Goal: Task Accomplishment & Management: Use online tool/utility

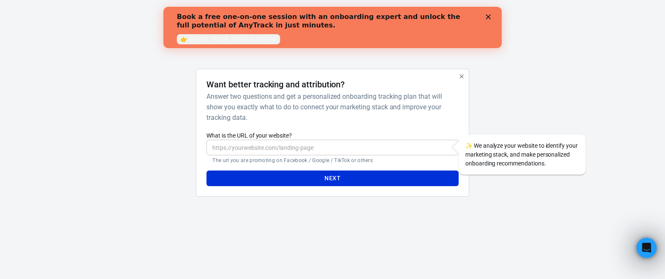
click at [218, 40] on link "👉 BOOK YOUR ONBOARDING" at bounding box center [228, 39] width 103 height 10
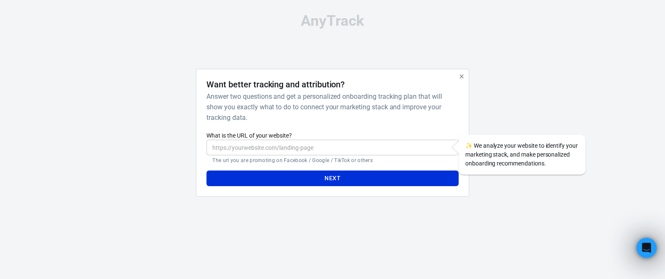
click at [301, 148] on input "What is the URL of your website?" at bounding box center [332, 148] width 252 height 16
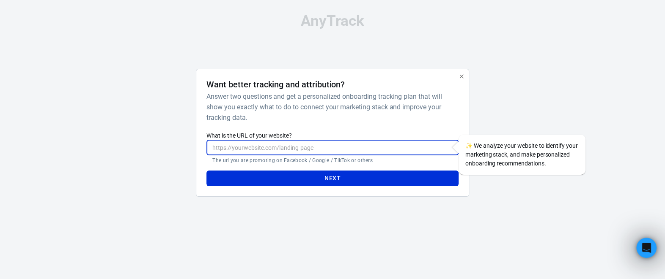
paste input "[URL][DOMAIN_NAME]"
type input "[URL][DOMAIN_NAME]"
click at [307, 178] on button "Next" at bounding box center [332, 179] width 252 height 16
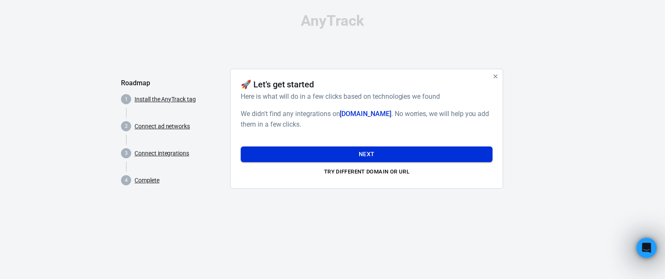
click at [356, 151] on button "Next" at bounding box center [367, 155] width 252 height 16
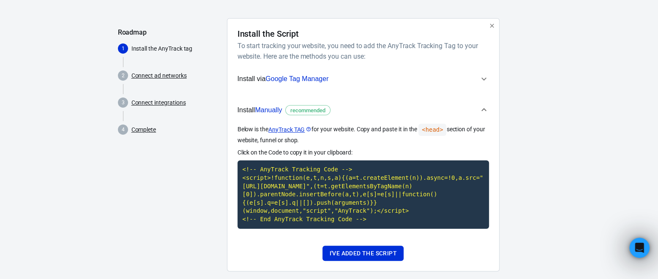
scroll to position [63, 0]
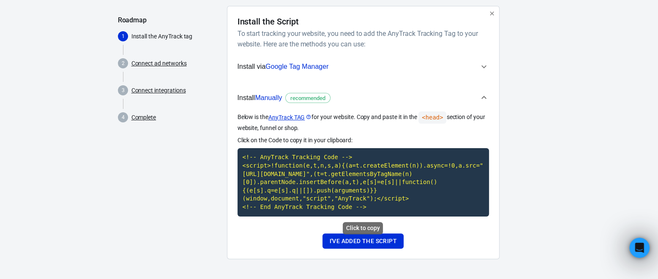
click at [279, 203] on code "<!-- AnyTrack Tracking Code --> <script>!function(e,t,n,s,a){(a=t.createElement…" at bounding box center [364, 182] width 252 height 68
click at [294, 192] on code "<!-- AnyTrack Tracking Code --> <script>!function(e,t,n,s,a){(a=t.createElement…" at bounding box center [364, 182] width 252 height 68
click at [621, 36] on div "AnyTrack Roadmap 1 Install the AnyTrack tag 2 Connect ad networks 3 Connect int…" at bounding box center [329, 108] width 658 height 343
click at [390, 242] on button "I've added the script" at bounding box center [363, 242] width 81 height 16
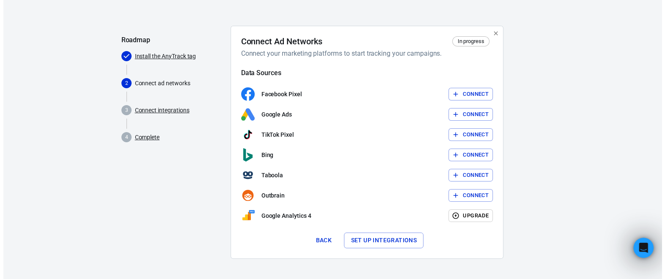
scroll to position [42, 0]
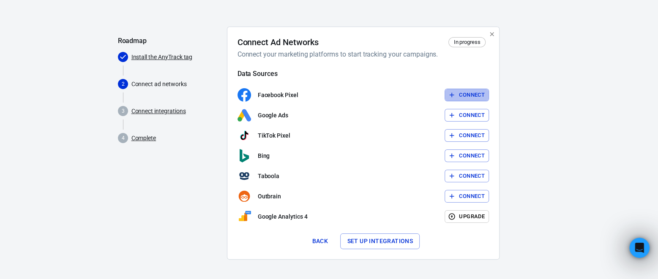
click at [454, 91] on icon "button" at bounding box center [452, 95] width 8 height 8
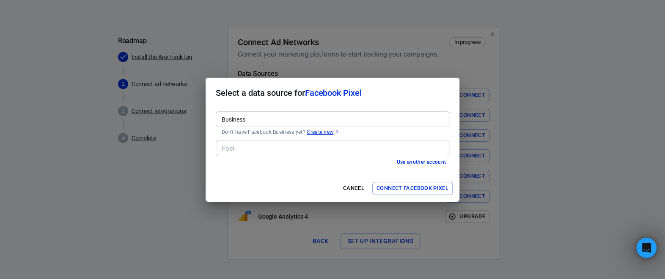
click at [302, 119] on input "Business" at bounding box center [331, 119] width 227 height 11
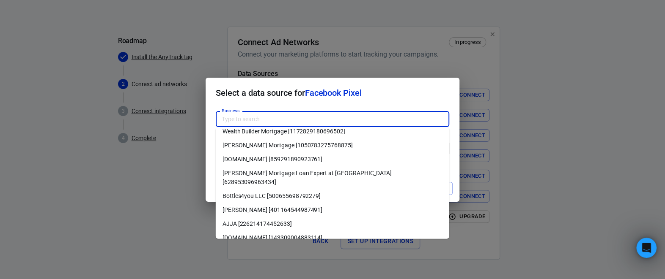
scroll to position [0, 0]
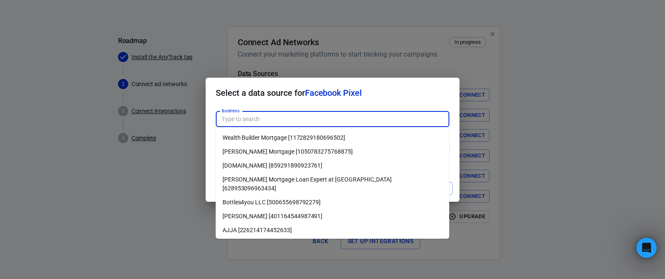
click at [317, 223] on li "AJJA [226214174452633]" at bounding box center [332, 230] width 233 height 14
type input "AJJA [226214174452633]"
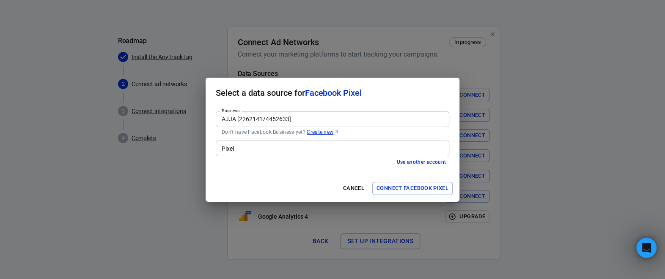
click at [313, 132] on link "Create new" at bounding box center [323, 132] width 33 height 7
click at [353, 52] on div "Select a data source for Facebook Pixel Business AJJA [226214174452633] Busines…" at bounding box center [332, 139] width 665 height 279
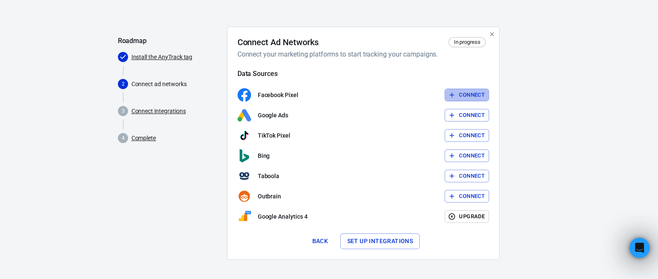
click at [470, 95] on button "Connect" at bounding box center [467, 95] width 44 height 13
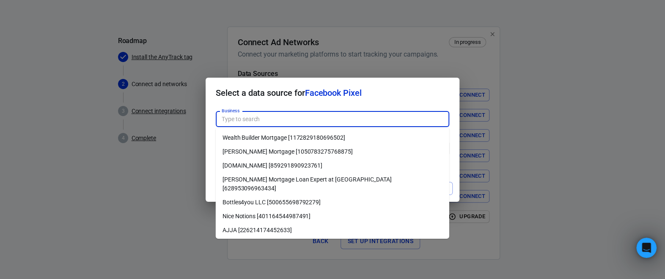
click at [339, 117] on input "Business" at bounding box center [331, 119] width 227 height 11
click at [277, 209] on li "Nice Notions [401164544987491]" at bounding box center [332, 216] width 233 height 14
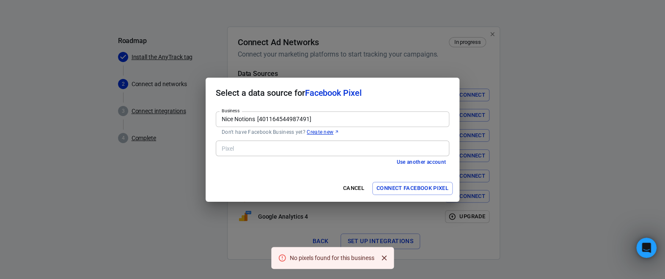
click at [421, 188] on button "Connect Facebook Pixel" at bounding box center [412, 188] width 80 height 13
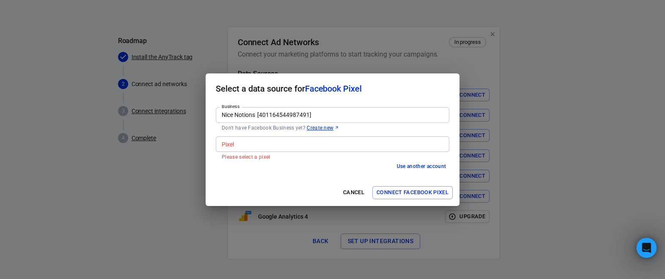
click at [312, 150] on div "Pixel" at bounding box center [332, 145] width 233 height 16
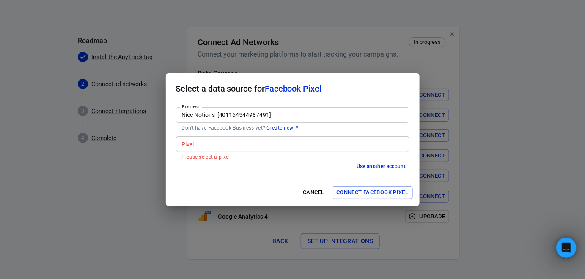
click at [355, 194] on button "Connect Facebook Pixel" at bounding box center [372, 192] width 80 height 13
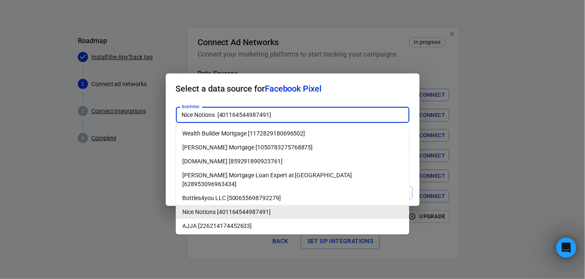
click at [299, 117] on input "Nice Notions [401164544987491]" at bounding box center [291, 115] width 227 height 11
click at [252, 205] on li "Nice Notions [401164544987491]" at bounding box center [292, 212] width 233 height 14
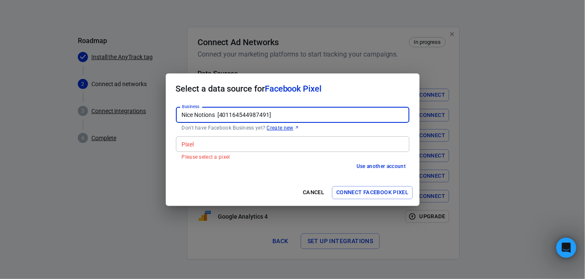
click at [294, 114] on input "Nice Notions [401164544987491]" at bounding box center [291, 115] width 227 height 11
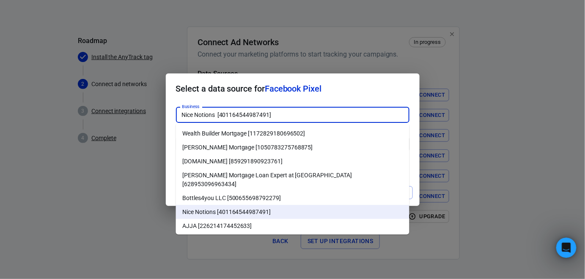
click at [276, 177] on li "[PERSON_NAME] Mortgage Loan Expert at [GEOGRAPHIC_DATA] [628953096963434]" at bounding box center [292, 180] width 233 height 23
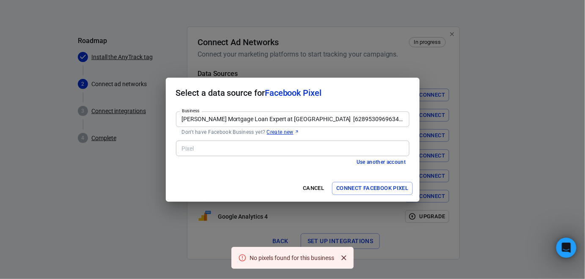
click at [281, 120] on input "[PERSON_NAME] Mortgage Loan Expert at [GEOGRAPHIC_DATA] [628953096963434]" at bounding box center [291, 119] width 227 height 11
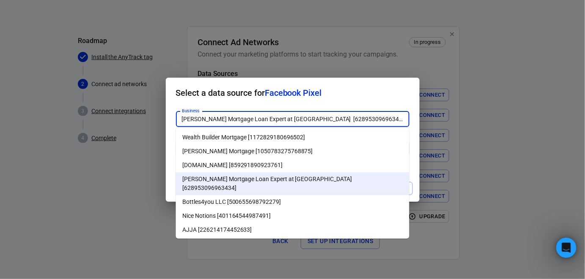
click at [267, 209] on li "Nice Notions [401164544987491]" at bounding box center [292, 216] width 233 height 14
type input "Nice Notions [401164544987491]"
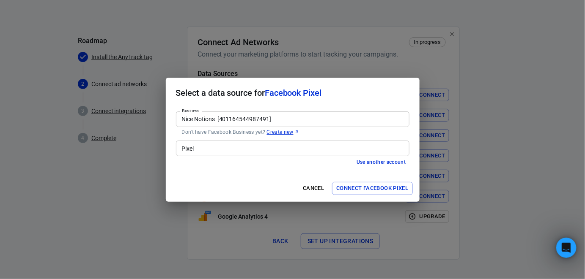
click at [249, 151] on input "Pixel" at bounding box center [291, 148] width 227 height 11
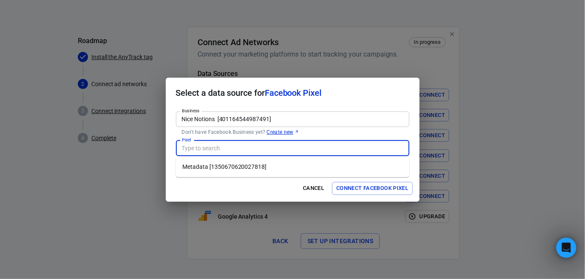
click at [247, 167] on li "Metadata [1350670620027818]" at bounding box center [292, 167] width 233 height 14
type input "Metadata [1350670620027818]"
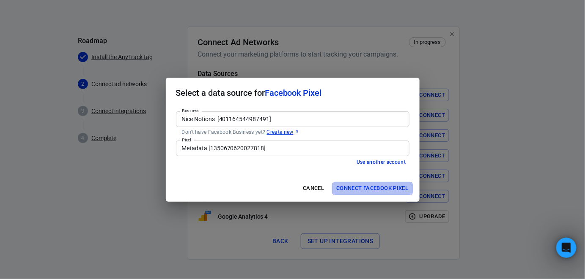
click at [373, 189] on button "Connect Facebook Pixel" at bounding box center [372, 188] width 80 height 13
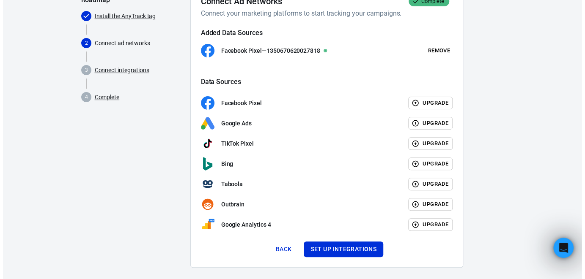
scroll to position [91, 0]
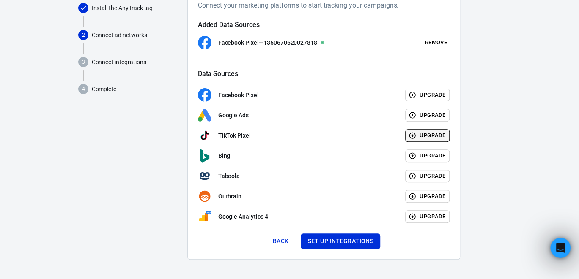
click at [439, 135] on button "Upgrade" at bounding box center [427, 135] width 44 height 13
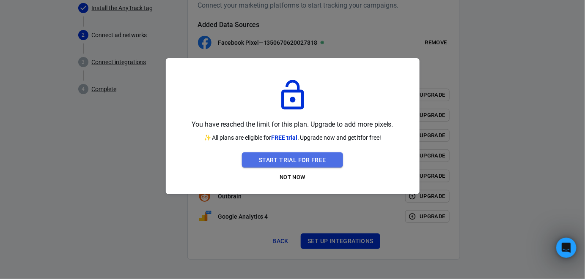
click at [312, 159] on button "Start Trial For Free" at bounding box center [292, 161] width 101 height 16
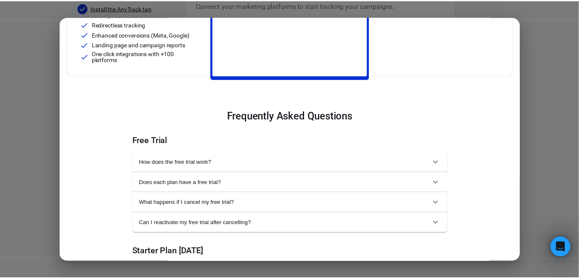
scroll to position [0, 0]
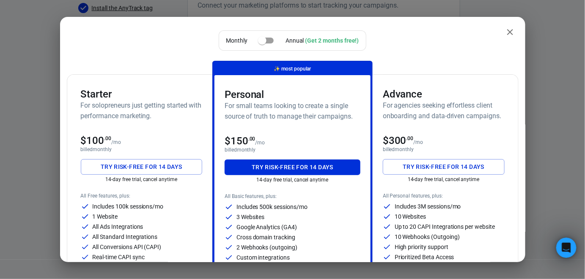
click at [507, 31] on icon "close" at bounding box center [510, 32] width 6 height 6
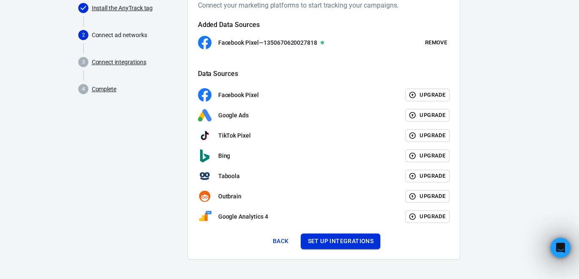
click at [332, 243] on button "Set up integrations" at bounding box center [340, 242] width 79 height 16
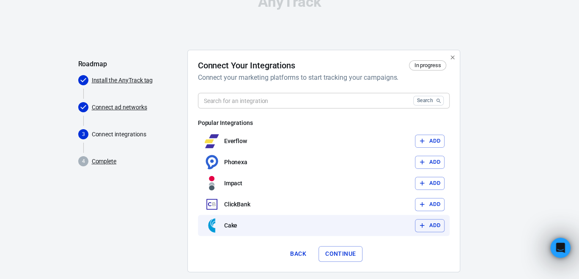
scroll to position [32, 0]
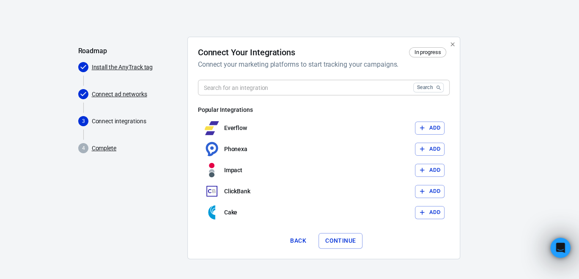
click at [277, 92] on input "text" at bounding box center [304, 88] width 212 height 16
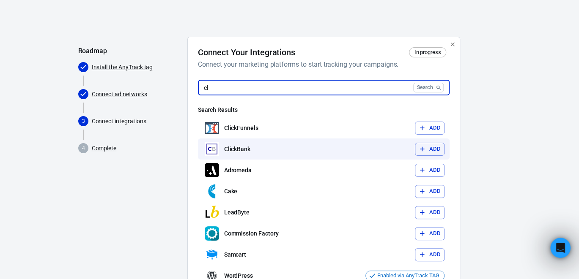
type input "cl"
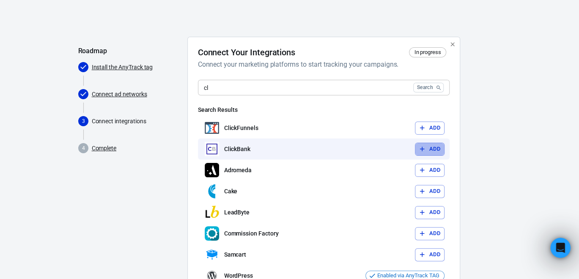
click at [427, 145] on button "Add" at bounding box center [430, 149] width 30 height 13
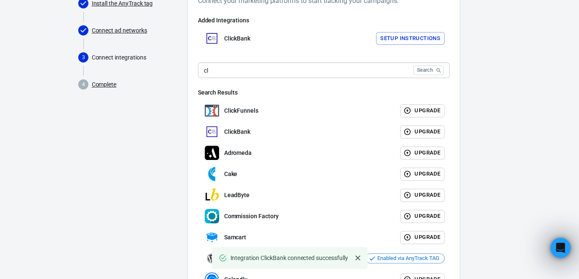
scroll to position [163, 0]
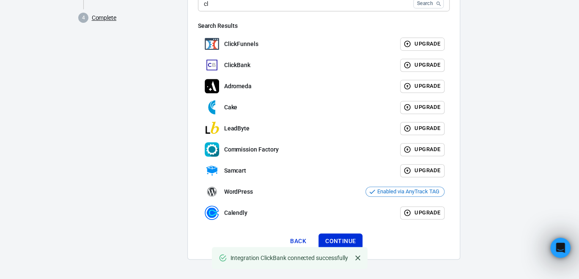
click at [351, 239] on button "Continue" at bounding box center [340, 242] width 44 height 16
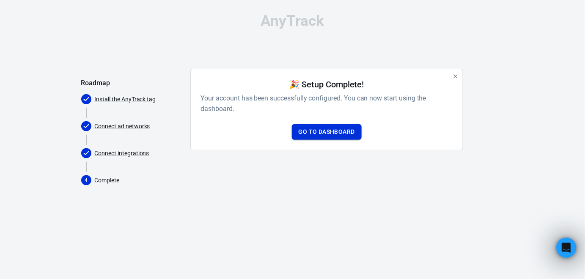
click at [329, 131] on link "Go to Dashboard" at bounding box center [327, 132] width 70 height 16
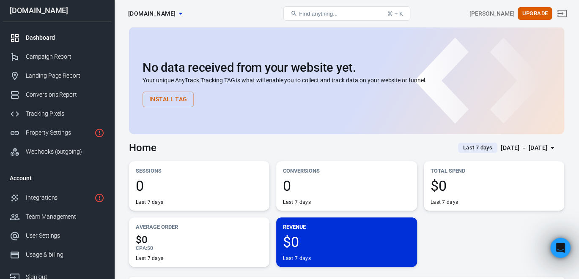
click at [171, 99] on button "Install Tag" at bounding box center [167, 100] width 51 height 16
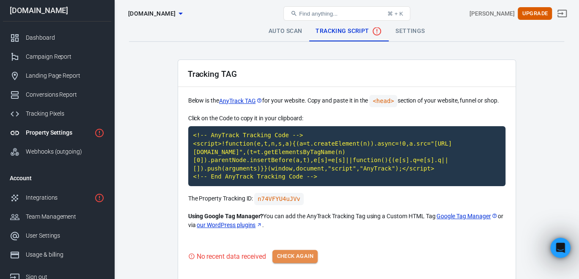
click at [296, 253] on button "Check Again" at bounding box center [294, 256] width 45 height 13
click at [277, 150] on code "<!-- AnyTrack Tracking Code --> <script>!function(e,t,n,s,a){(a=t.createElement…" at bounding box center [346, 156] width 317 height 60
drag, startPoint x: 298, startPoint y: 198, endPoint x: 290, endPoint y: 197, distance: 8.1
click at [294, 197] on code "n74VFYU4uJVv" at bounding box center [278, 199] width 49 height 12
click at [285, 197] on code "n74VFYU4uJVv" at bounding box center [278, 199] width 49 height 12
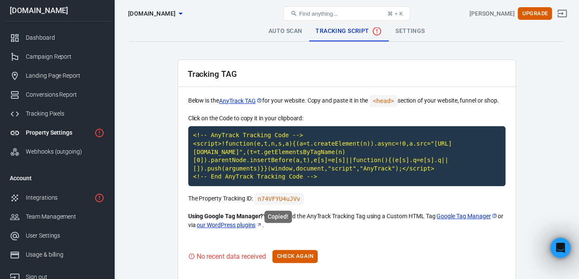
click at [285, 197] on code "n74VFYU4uJVv" at bounding box center [278, 199] width 49 height 12
click at [214, 38] on div "Auto Scan Tracking Script Settings" at bounding box center [346, 31] width 435 height 20
click at [302, 258] on button "Check Again" at bounding box center [294, 256] width 45 height 13
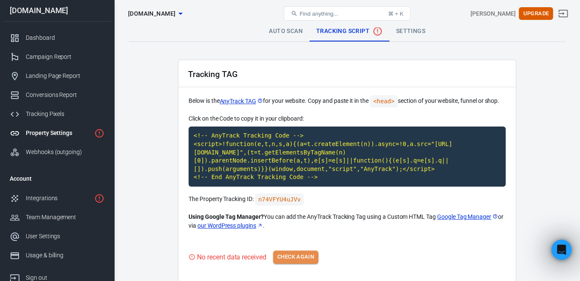
click at [298, 255] on button "Check Again" at bounding box center [295, 256] width 45 height 13
click at [295, 252] on button "Check Again" at bounding box center [295, 256] width 45 height 13
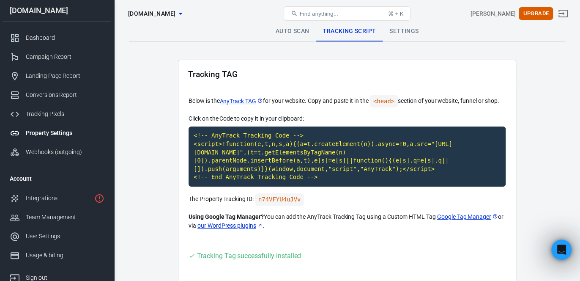
click at [398, 26] on div "Property Settings [DOMAIN_NAME] Find anything... ⌘ + K [PERSON_NAME] Upgrade" at bounding box center [347, 13] width 465 height 27
click at [399, 30] on link "Settings" at bounding box center [404, 31] width 43 height 20
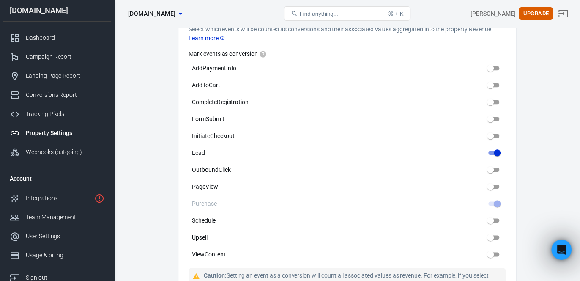
scroll to position [423, 0]
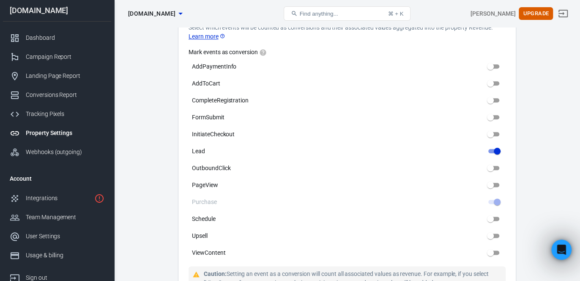
click at [0, 279] on nav "[DOMAIN_NAME] Dashboard Campaign Report Landing Page Report Conversions Report …" at bounding box center [57, 140] width 114 height 281
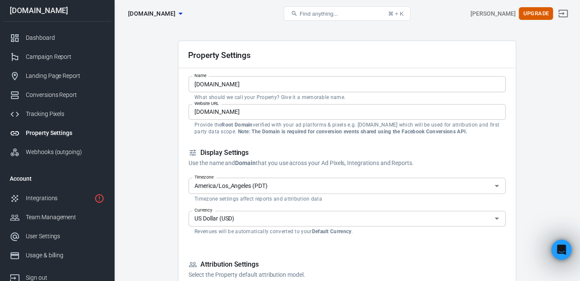
scroll to position [0, 0]
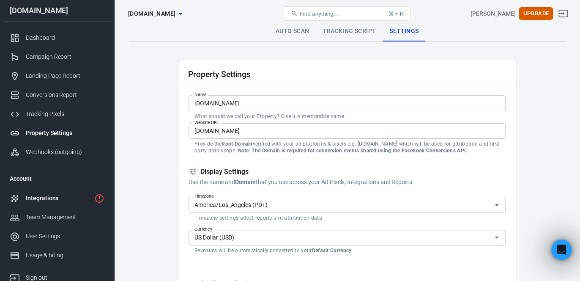
click at [66, 192] on link "Integrations" at bounding box center [57, 198] width 108 height 19
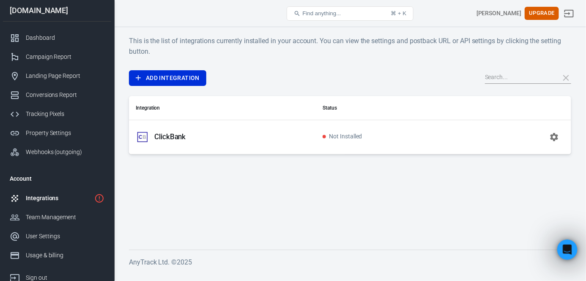
click at [558, 134] on icon "button" at bounding box center [554, 137] width 8 height 8
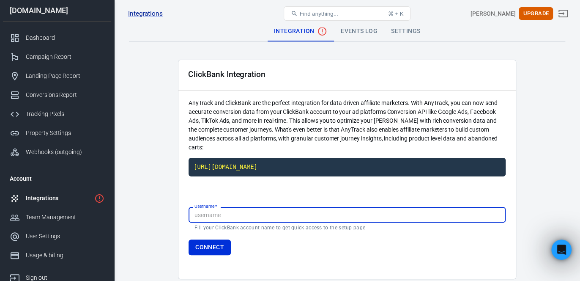
paste input "pro7hub"
type input "pro7hub"
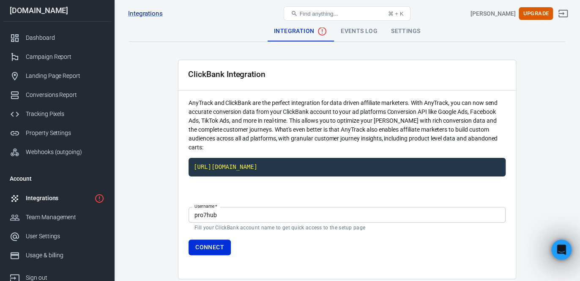
drag, startPoint x: 408, startPoint y: 271, endPoint x: 394, endPoint y: 251, distance: 25.0
click at [408, 271] on div "ClickBank Integration AnyTrack and ClickBank are the perfect integration for da…" at bounding box center [347, 169] width 338 height 219
click at [215, 248] on button "Connect" at bounding box center [210, 247] width 42 height 16
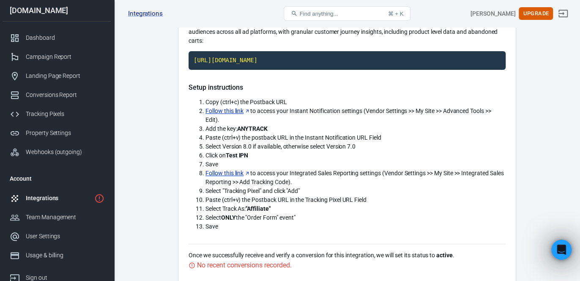
scroll to position [140, 0]
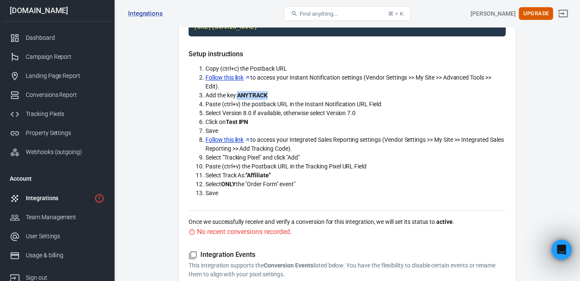
drag, startPoint x: 238, startPoint y: 93, endPoint x: 272, endPoint y: 96, distance: 33.9
click at [272, 96] on li "Add the key: ANYTRACK" at bounding box center [355, 95] width 300 height 9
copy strong "ANYTRACK"
click at [231, 77] on link "Follow this link" at bounding box center [227, 77] width 45 height 9
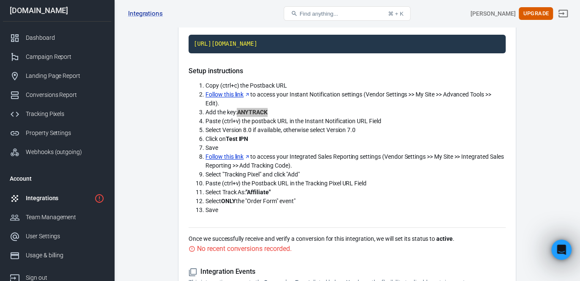
scroll to position [98, 0]
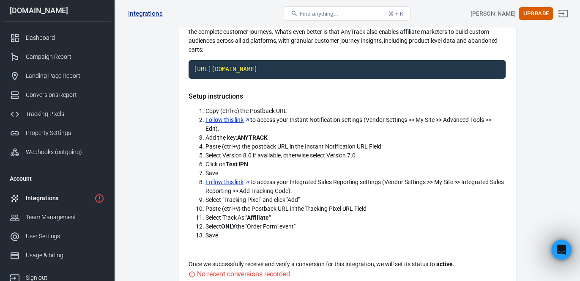
drag, startPoint x: 557, startPoint y: 175, endPoint x: 550, endPoint y: 178, distance: 7.5
click at [550, 176] on main "Integration Events Log Settings ClickBank Integration AnyTrack and ClickBank ar…" at bounding box center [347, 189] width 436 height 533
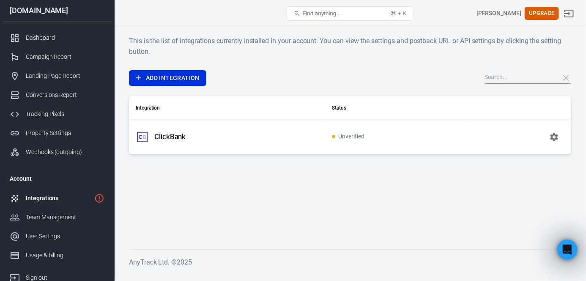
click at [183, 140] on p "ClickBank" at bounding box center [170, 136] width 32 height 9
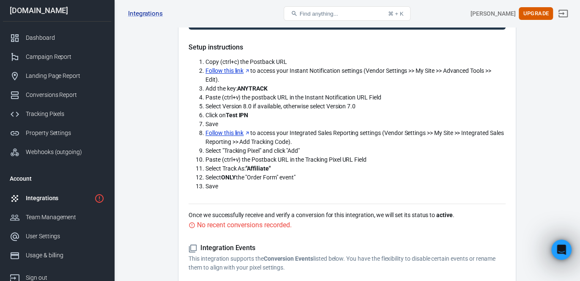
scroll to position [127, 0]
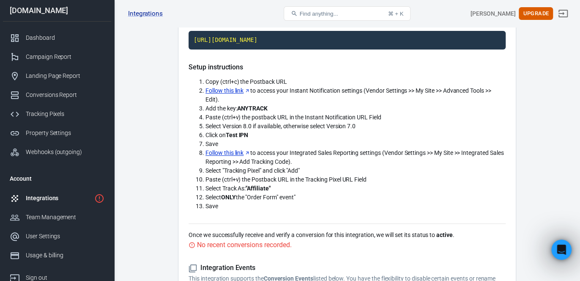
click at [266, 5] on div "Integrations ClickBank" at bounding box center [198, 13] width 146 height 20
click at [393, 39] on code "[URL][DOMAIN_NAME]" at bounding box center [347, 40] width 317 height 19
click at [218, 154] on link "Follow this link" at bounding box center [227, 152] width 45 height 9
click at [315, 38] on code "[URL][DOMAIN_NAME]" at bounding box center [347, 40] width 317 height 19
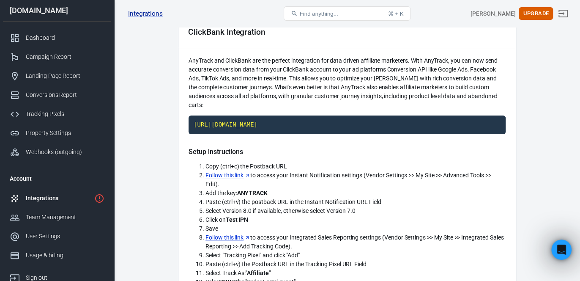
scroll to position [309, 0]
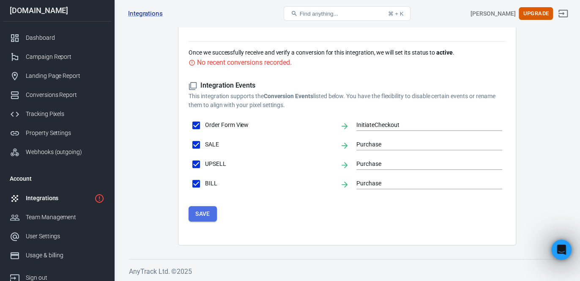
click at [202, 208] on button "Save" at bounding box center [203, 214] width 28 height 16
click at [193, 217] on button "Save" at bounding box center [203, 214] width 28 height 16
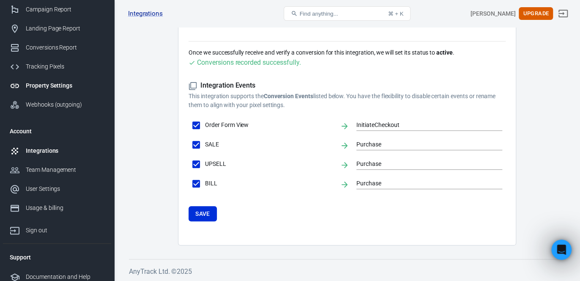
scroll to position [52, 0]
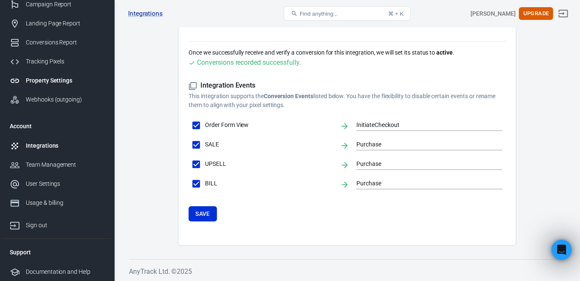
click at [55, 83] on div "Property Settings" at bounding box center [65, 80] width 79 height 9
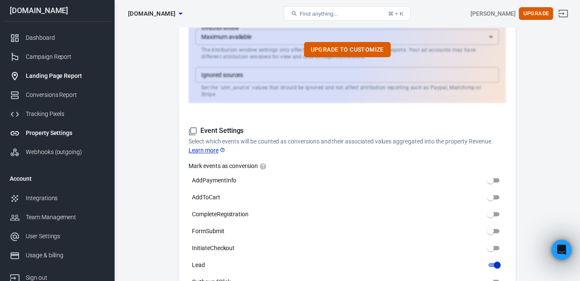
click at [52, 79] on div "Landing Page Report" at bounding box center [65, 75] width 79 height 9
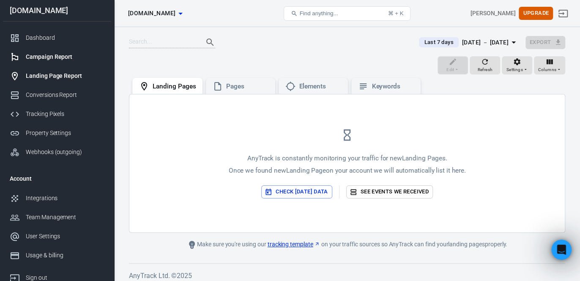
click at [51, 59] on div "Campaign Report" at bounding box center [65, 56] width 79 height 9
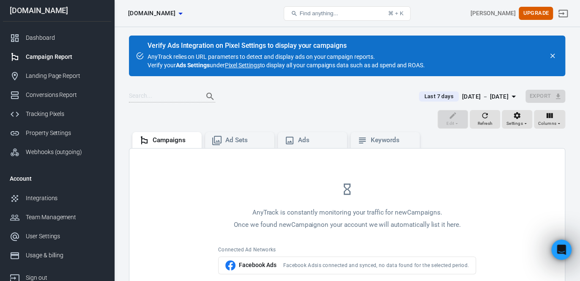
click at [251, 65] on link "Pixel Settings" at bounding box center [242, 65] width 35 height 8
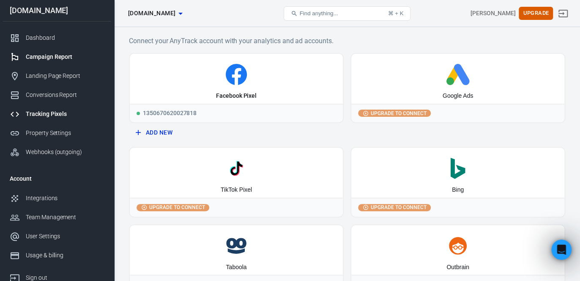
click at [63, 57] on div "Campaign Report" at bounding box center [65, 56] width 79 height 9
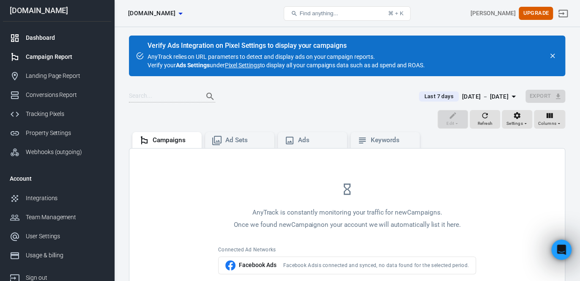
click at [48, 36] on div "Dashboard" at bounding box center [65, 37] width 79 height 9
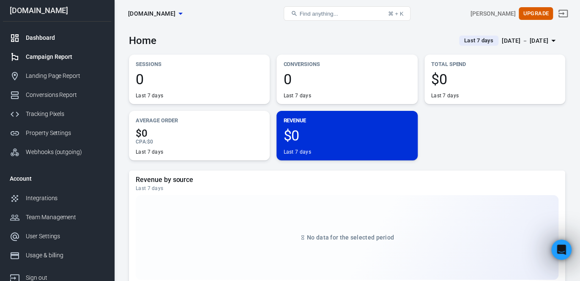
click at [49, 55] on div "Campaign Report" at bounding box center [65, 56] width 79 height 9
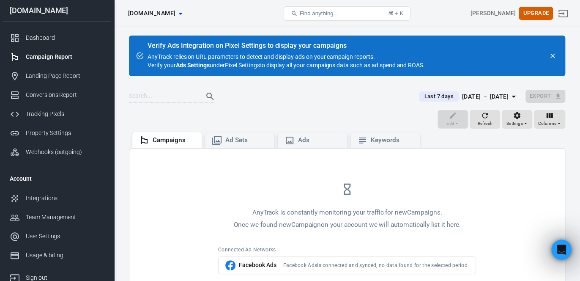
click at [38, 11] on div "[DOMAIN_NAME]" at bounding box center [57, 11] width 108 height 8
click at [40, 41] on div "Dashboard" at bounding box center [65, 37] width 79 height 9
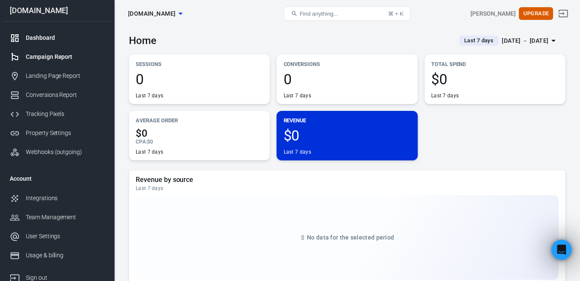
click at [56, 61] on link "Campaign Report" at bounding box center [57, 56] width 108 height 19
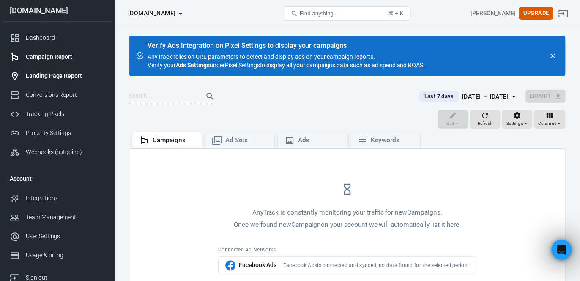
click at [58, 74] on div "Landing Page Report" at bounding box center [65, 75] width 79 height 9
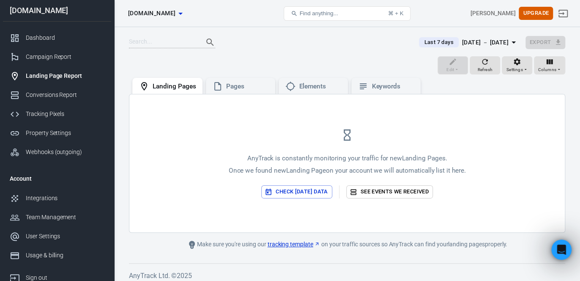
click at [186, 12] on icon "button" at bounding box center [180, 13] width 10 height 10
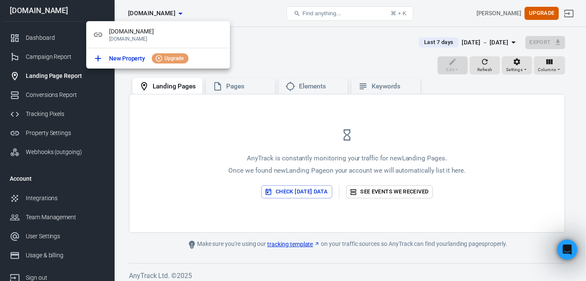
click at [270, 55] on div at bounding box center [293, 140] width 586 height 281
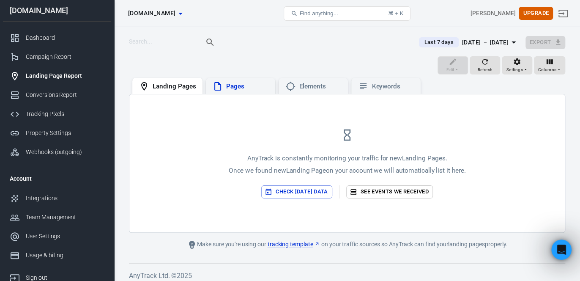
click at [248, 82] on div "Pages" at bounding box center [247, 86] width 42 height 9
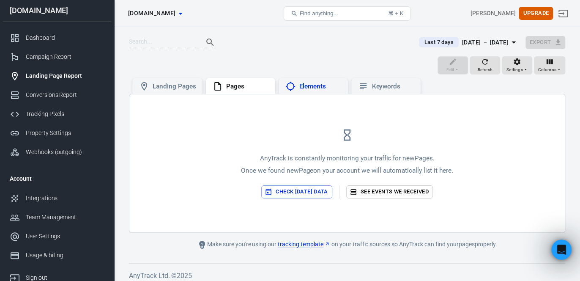
click at [329, 89] on div "Elements" at bounding box center [320, 86] width 42 height 9
click at [388, 85] on div "Keywords" at bounding box center [393, 86] width 42 height 9
click at [187, 96] on div "AnyTrack is constantly monitoring your traffic for new Keywords . Once we found…" at bounding box center [346, 163] width 435 height 138
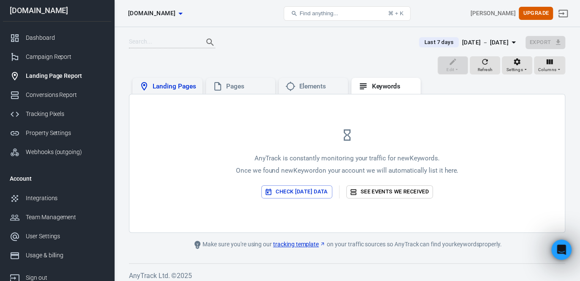
click at [184, 86] on div "Landing Pages" at bounding box center [174, 86] width 43 height 9
